Goal: Communication & Community: Answer question/provide support

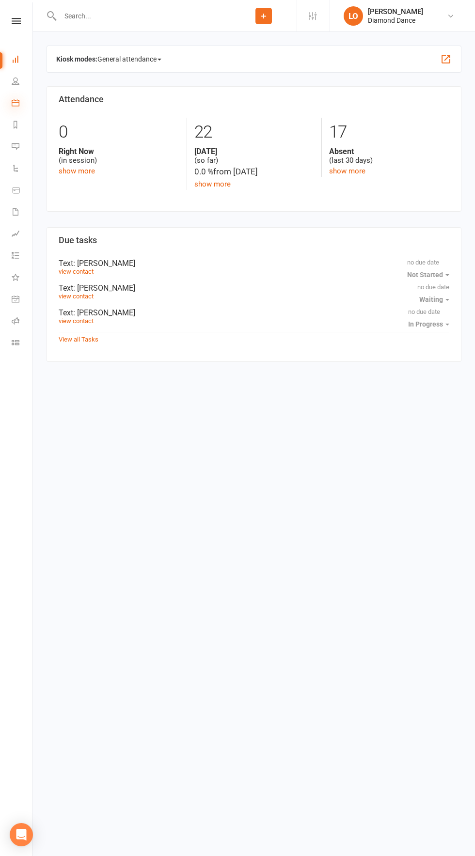
click at [16, 102] on icon at bounding box center [16, 103] width 8 height 8
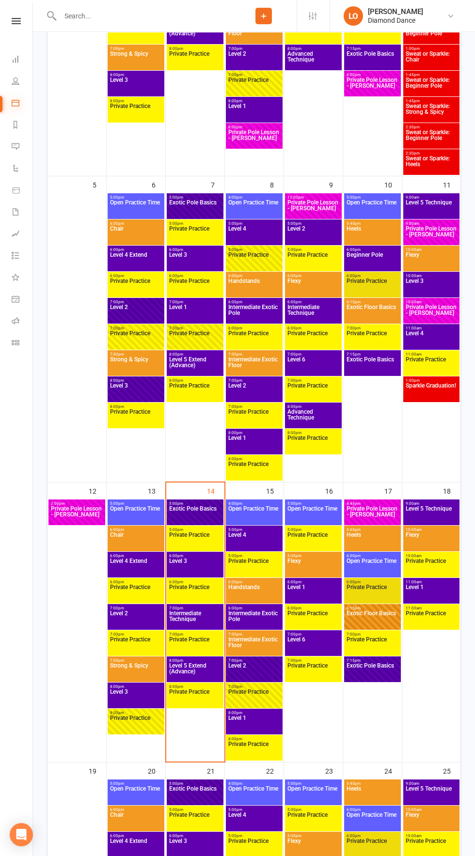
scroll to position [352, 0]
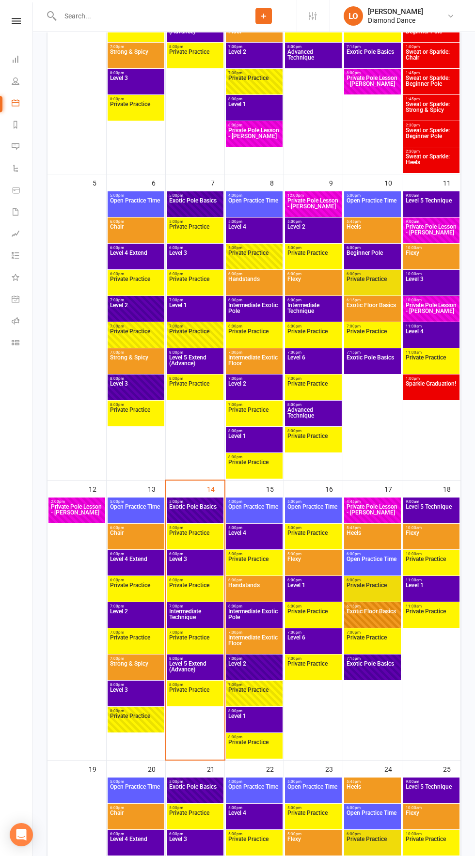
click at [442, 586] on span "Level 1" at bounding box center [431, 590] width 52 height 17
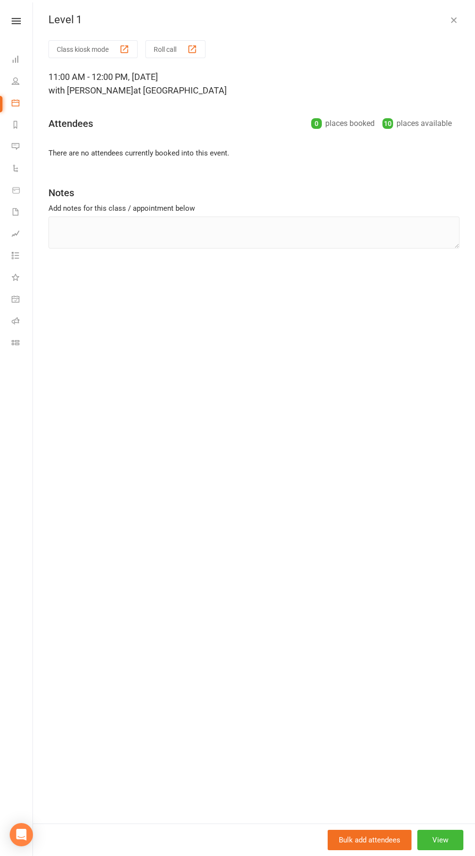
click at [433, 8] on div "Level 1 Class kiosk mode Roll call 11:00 AM - 12:00 PM, [DATE] with [PERSON_NAM…" at bounding box center [254, 428] width 442 height 856
click at [450, 16] on icon "button" at bounding box center [454, 20] width 10 height 10
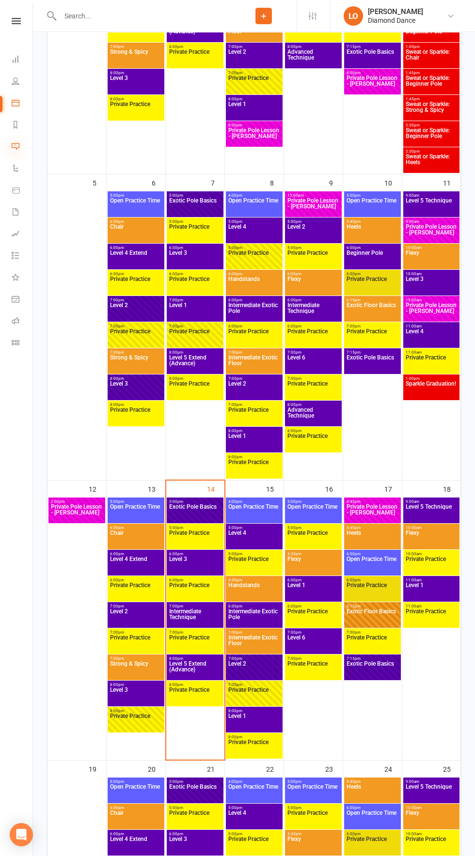
click at [17, 146] on icon at bounding box center [16, 146] width 8 height 8
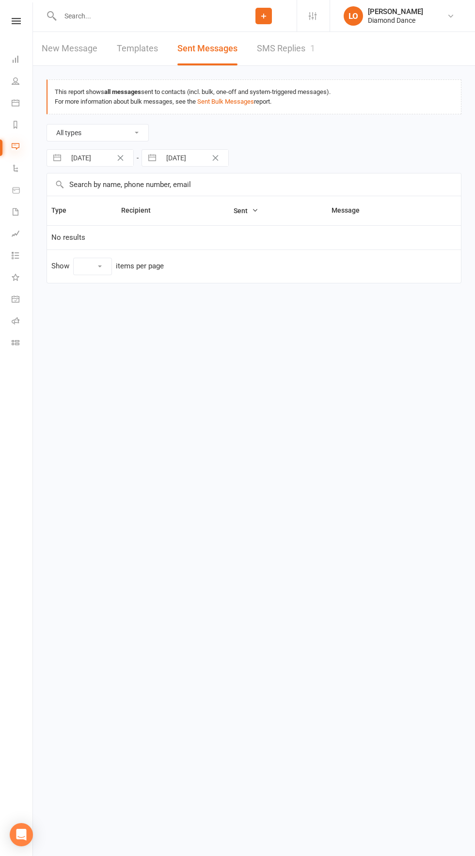
select select "10"
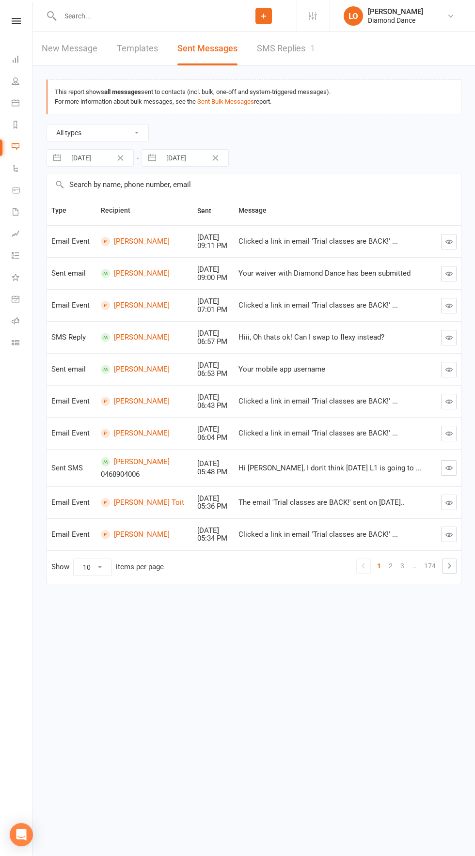
click at [445, 273] on icon "button" at bounding box center [448, 273] width 7 height 7
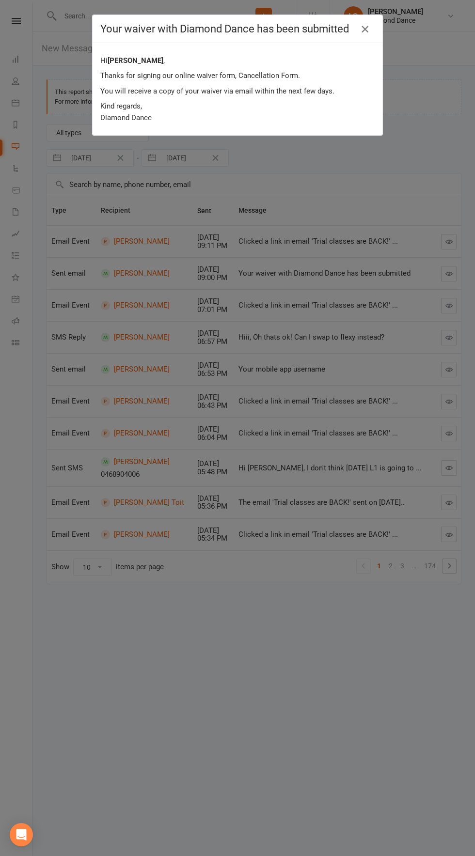
click at [367, 29] on icon "button" at bounding box center [365, 29] width 12 height 12
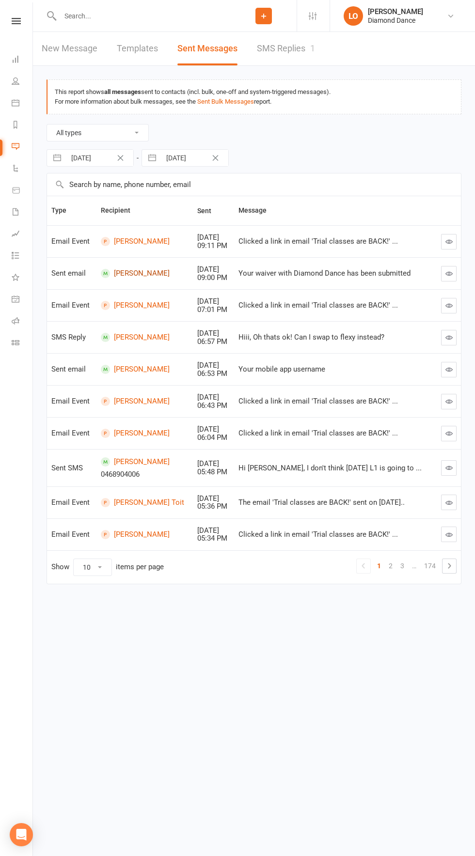
click at [130, 271] on link "[PERSON_NAME]" at bounding box center [145, 273] width 88 height 9
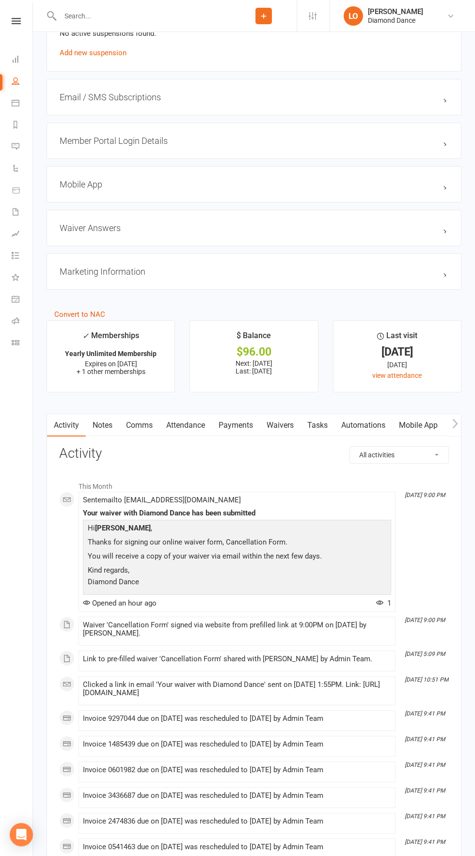
scroll to position [1128, 0]
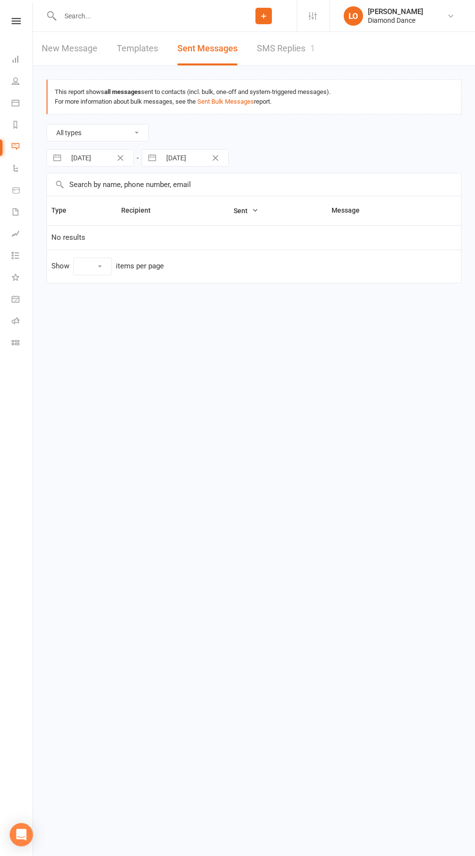
select select "10"
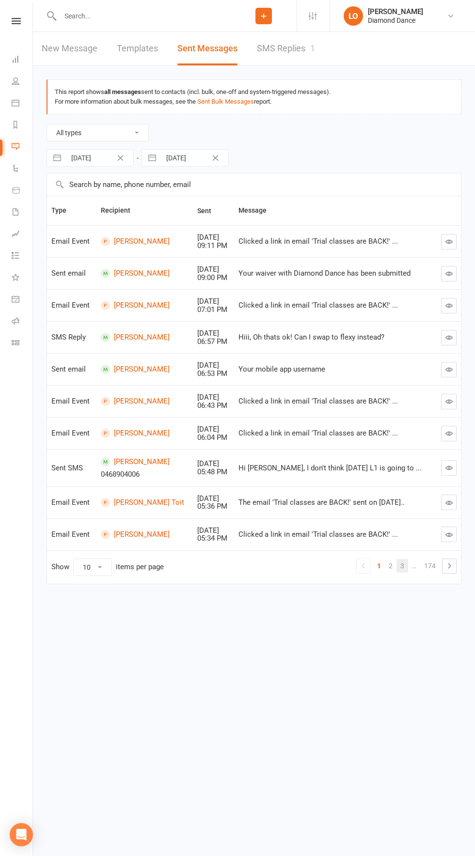
click at [401, 569] on link "3" at bounding box center [402, 566] width 12 height 14
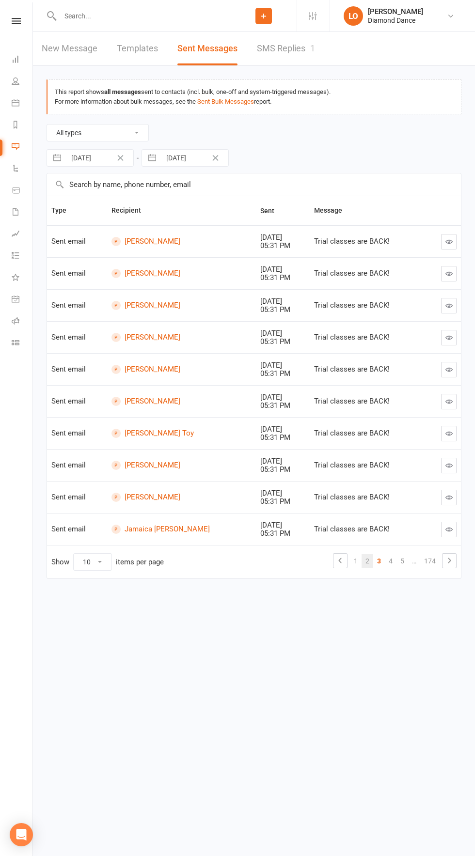
click at [367, 560] on link "2" at bounding box center [367, 561] width 12 height 14
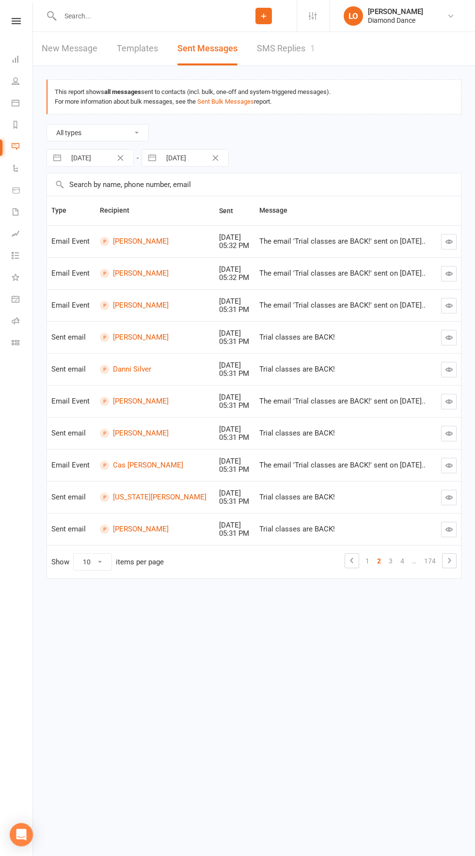
click at [447, 464] on icon "button" at bounding box center [448, 465] width 7 height 7
